Goal: Information Seeking & Learning: Learn about a topic

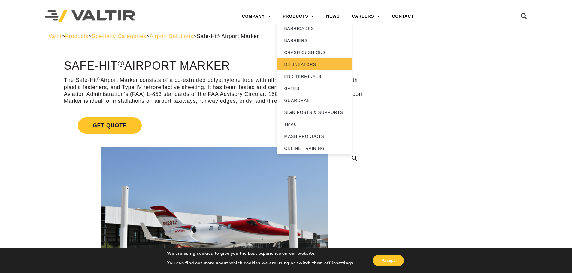
click at [302, 62] on link "DELINEATORS" at bounding box center [313, 65] width 75 height 12
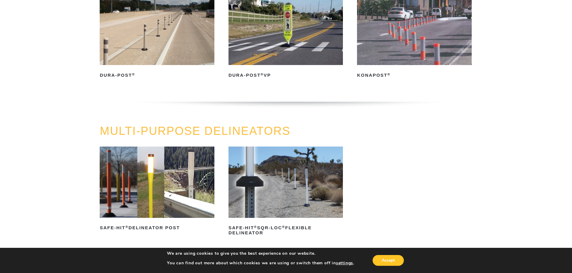
scroll to position [90, 0]
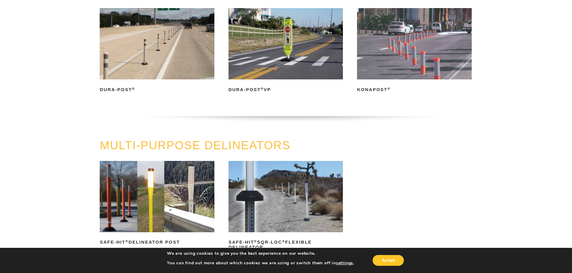
click at [181, 68] on img at bounding box center [157, 43] width 114 height 71
click at [161, 64] on img at bounding box center [157, 43] width 114 height 71
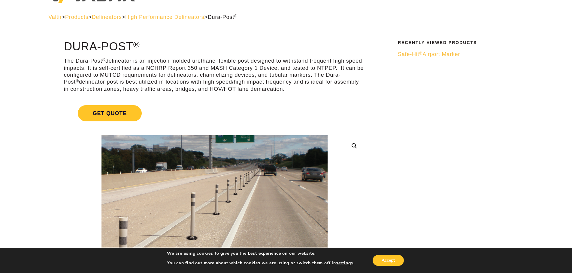
scroll to position [60, 0]
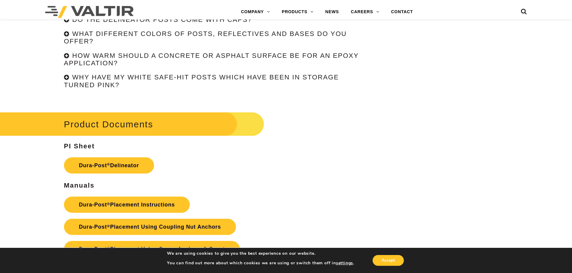
scroll to position [1470, 0]
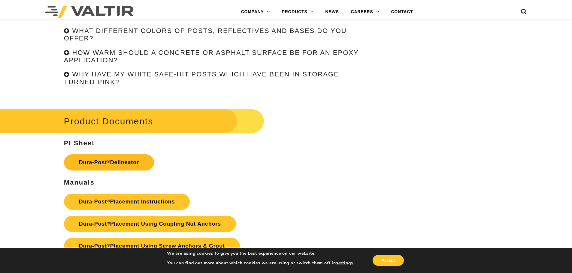
click at [105, 164] on link "Dura-Post ® Delineator" at bounding box center [109, 163] width 90 height 16
